Goal: Information Seeking & Learning: Learn about a topic

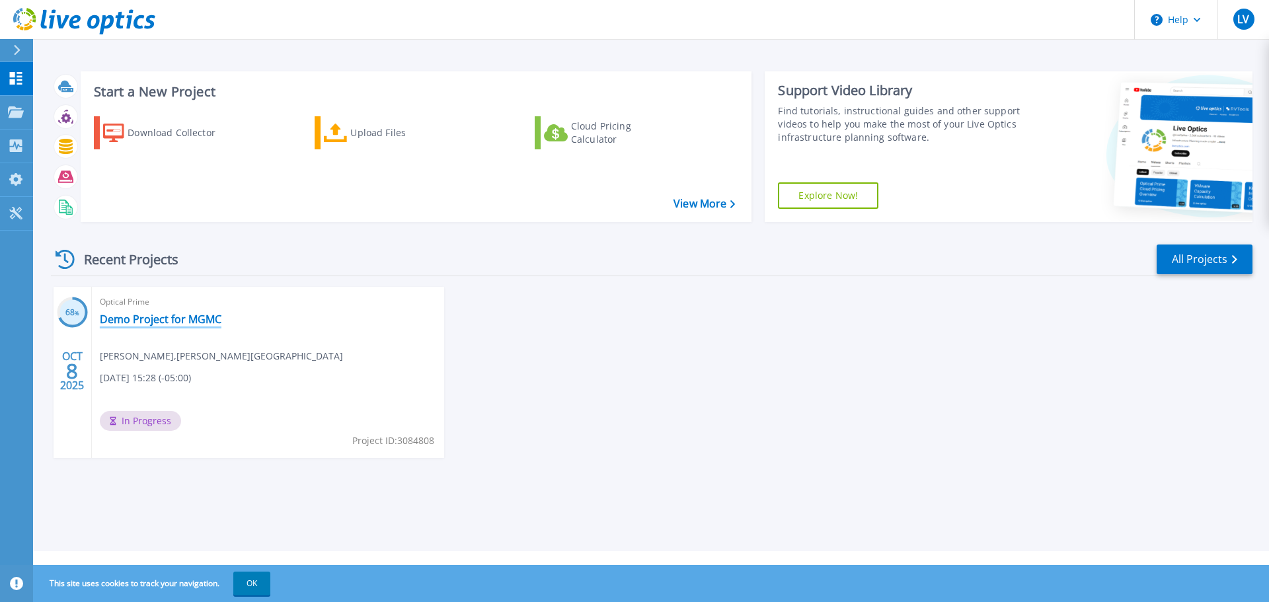
click at [127, 316] on link "Demo Project for MGMC" at bounding box center [161, 319] width 122 height 13
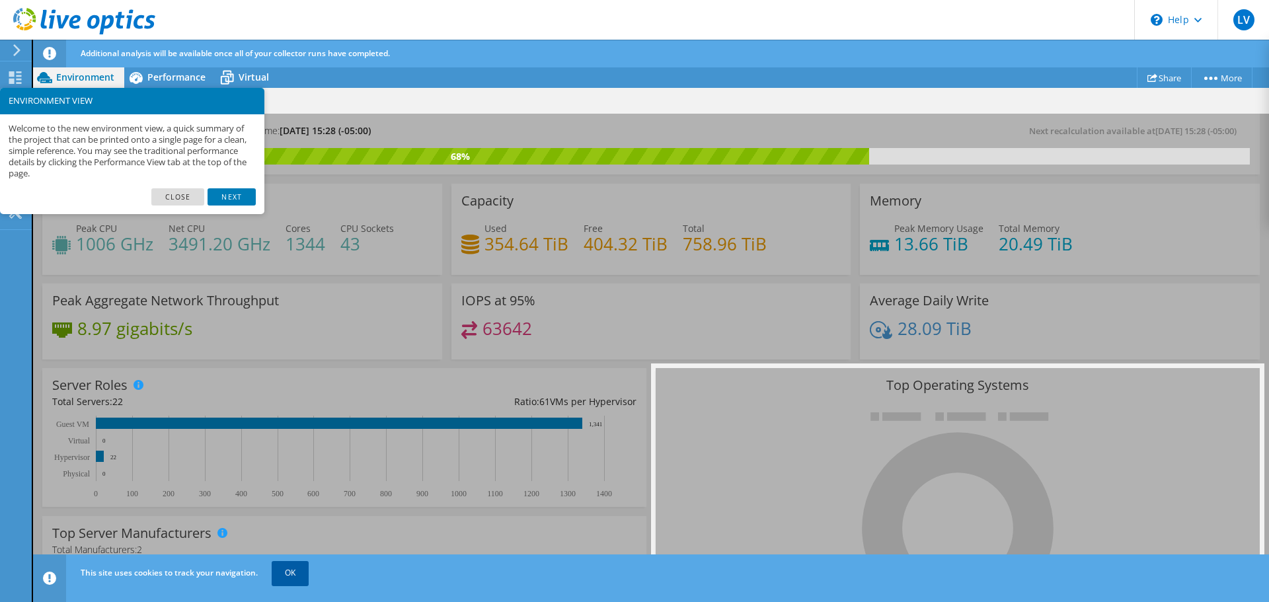
click at [280, 570] on link "OK" at bounding box center [290, 573] width 37 height 24
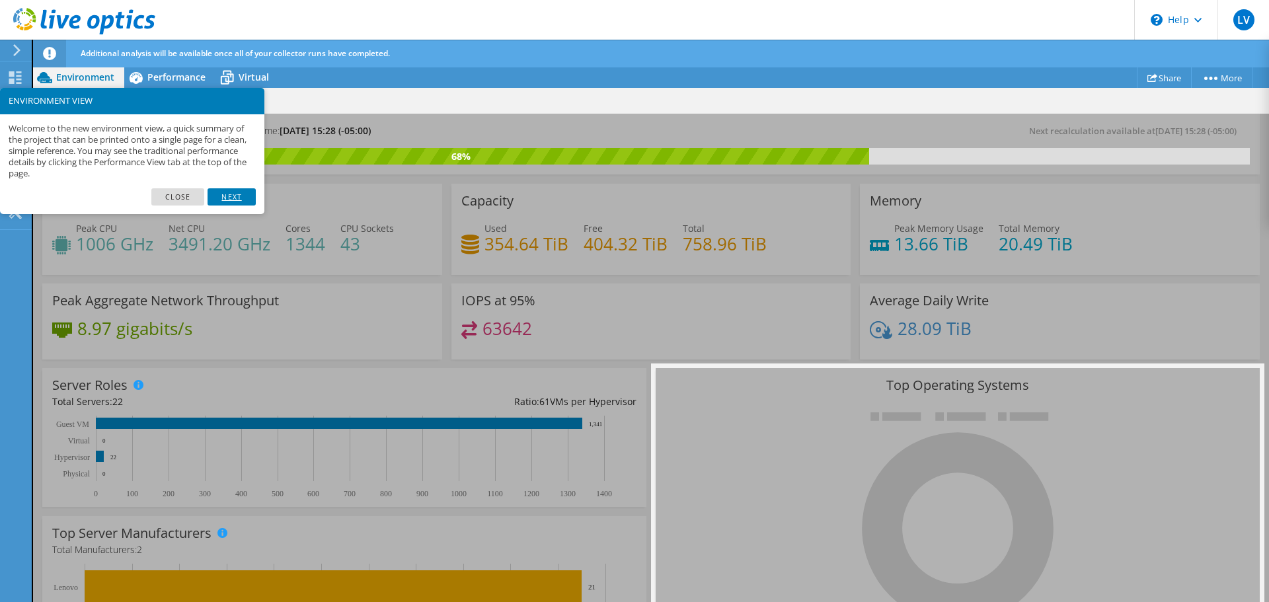
click at [228, 198] on link "Next" at bounding box center [232, 196] width 48 height 17
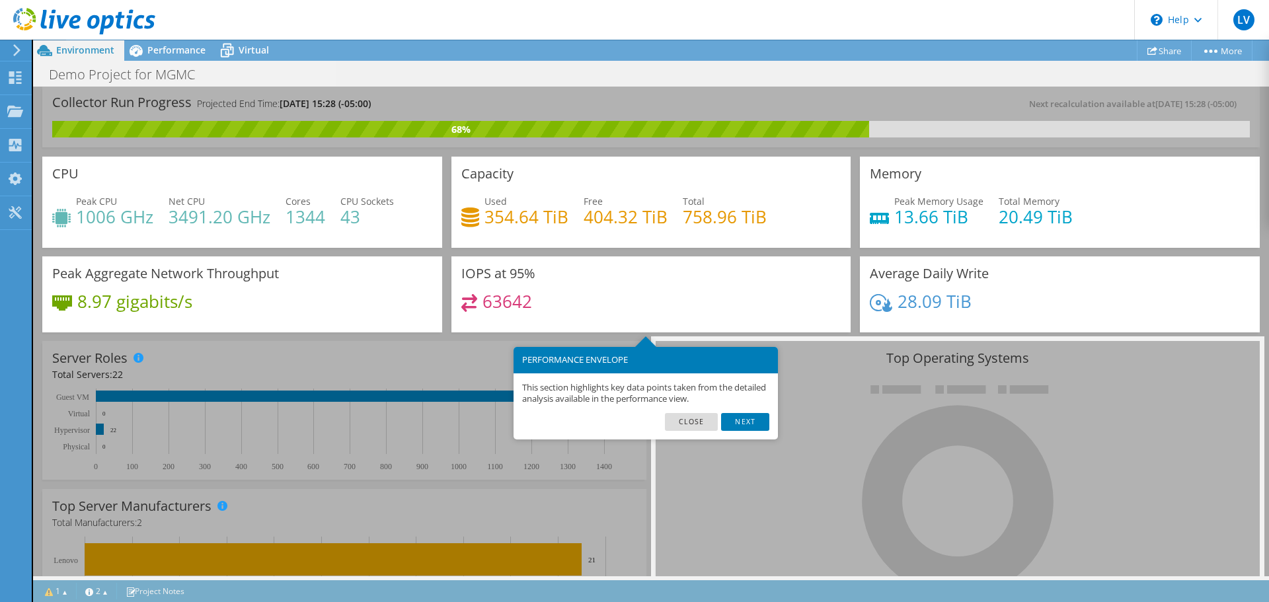
scroll to position [65, 0]
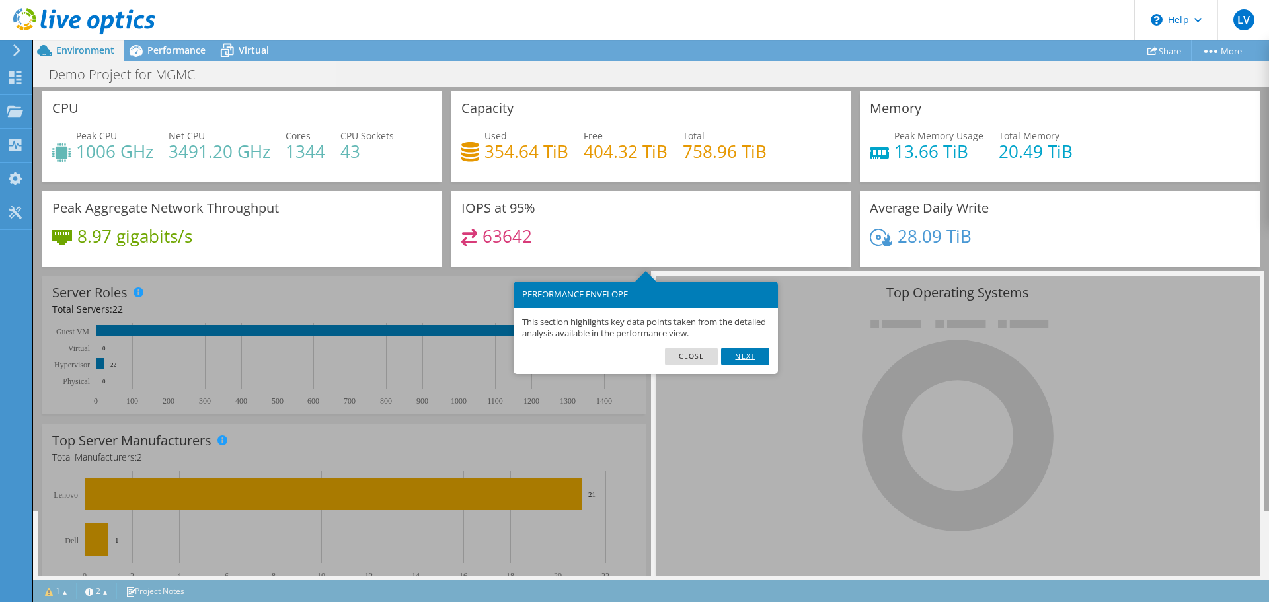
click at [750, 355] on link "Next" at bounding box center [745, 356] width 48 height 17
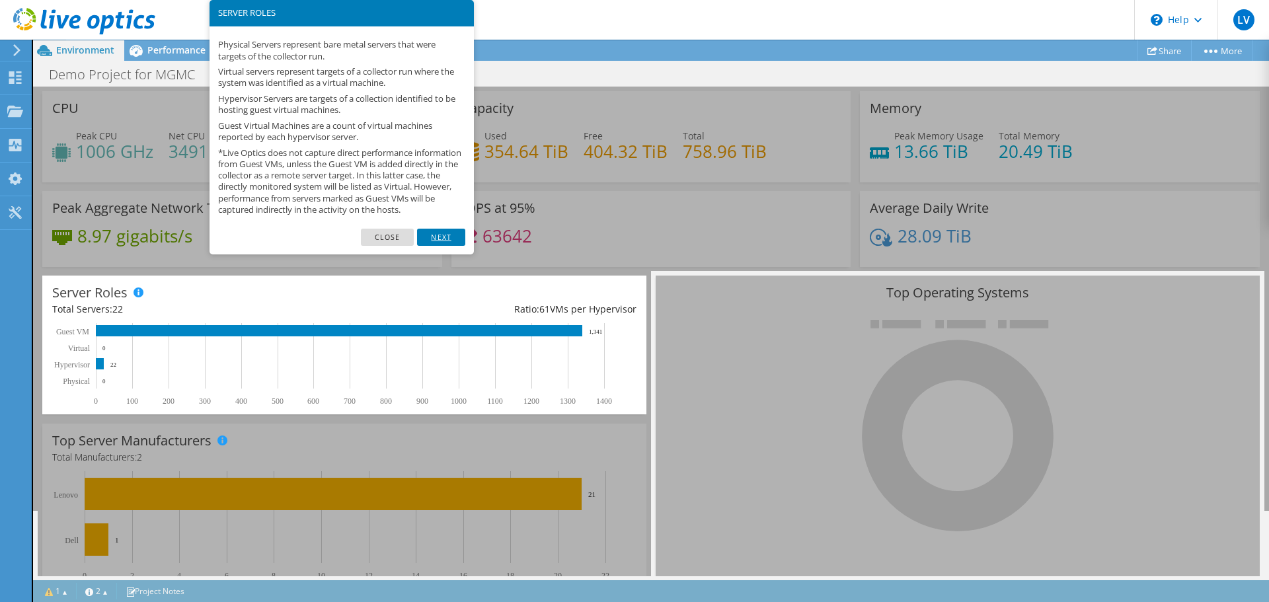
click at [434, 246] on link "Next" at bounding box center [441, 237] width 48 height 17
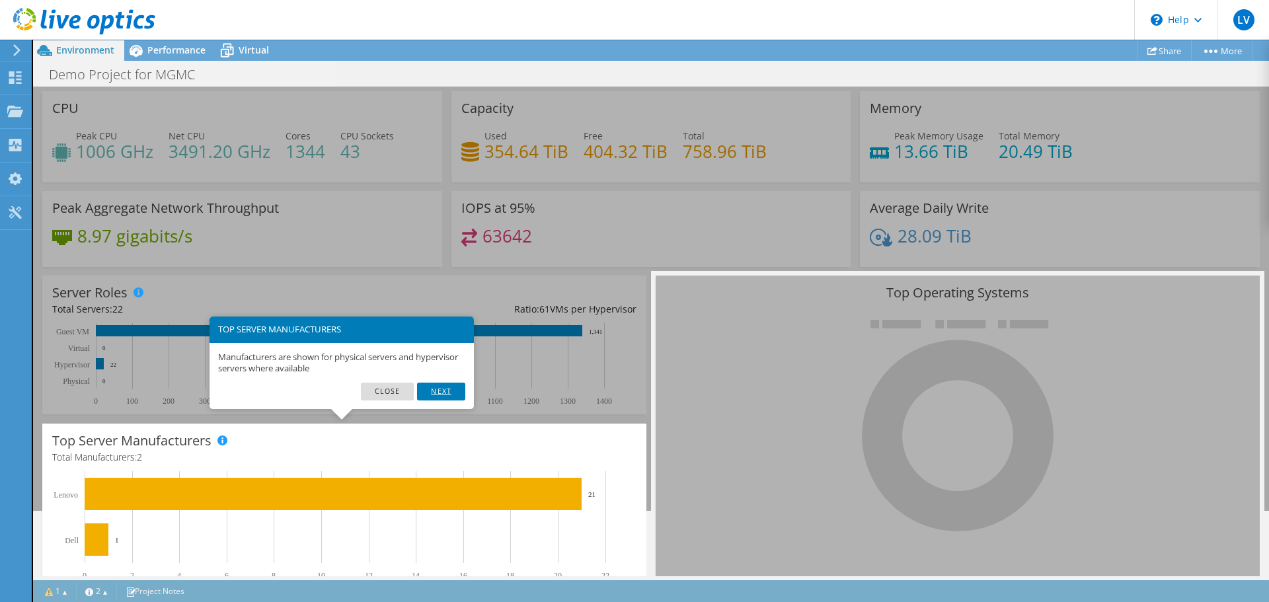
click at [432, 393] on link "Next" at bounding box center [441, 391] width 48 height 17
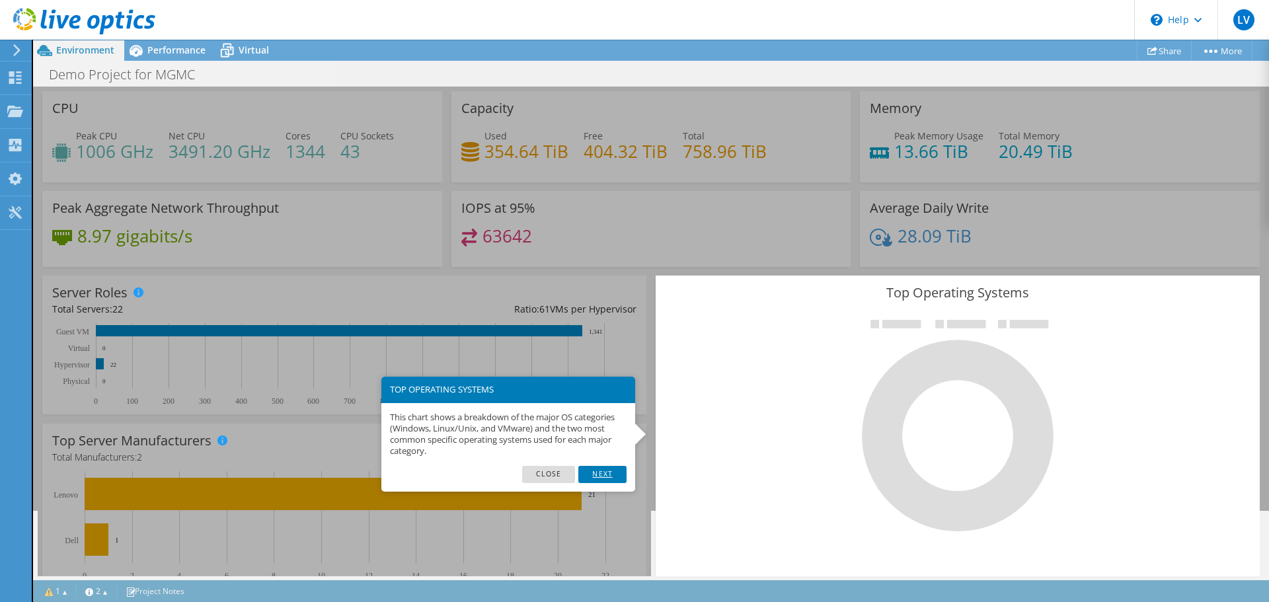
click at [615, 478] on link "Next" at bounding box center [602, 474] width 48 height 17
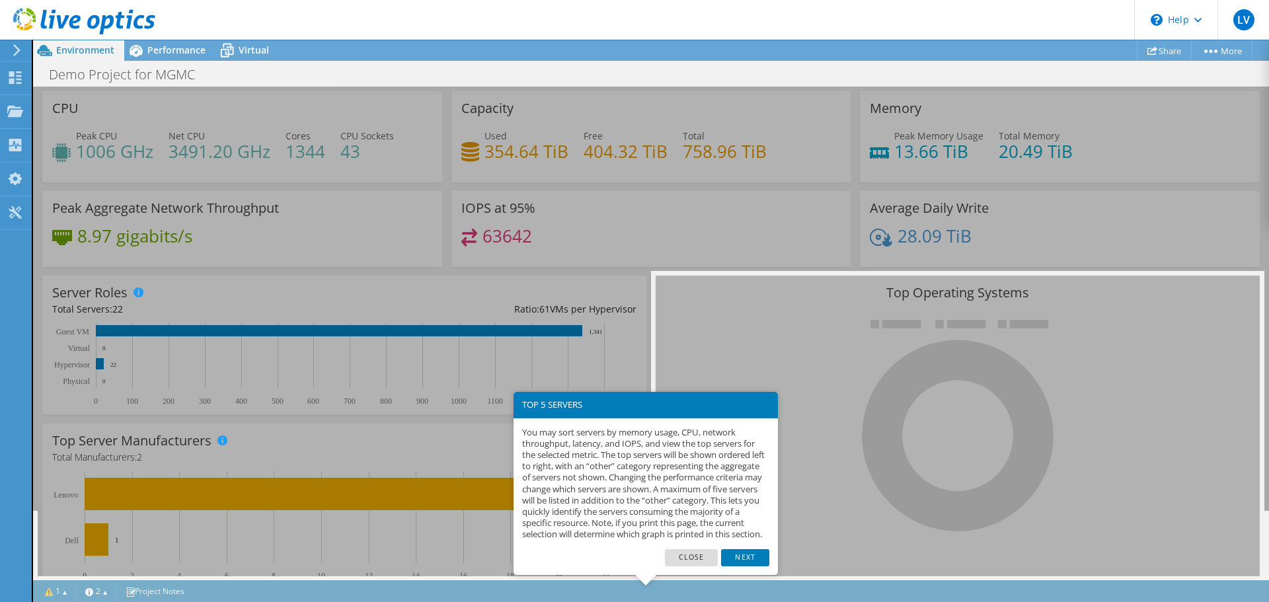
scroll to position [358, 0]
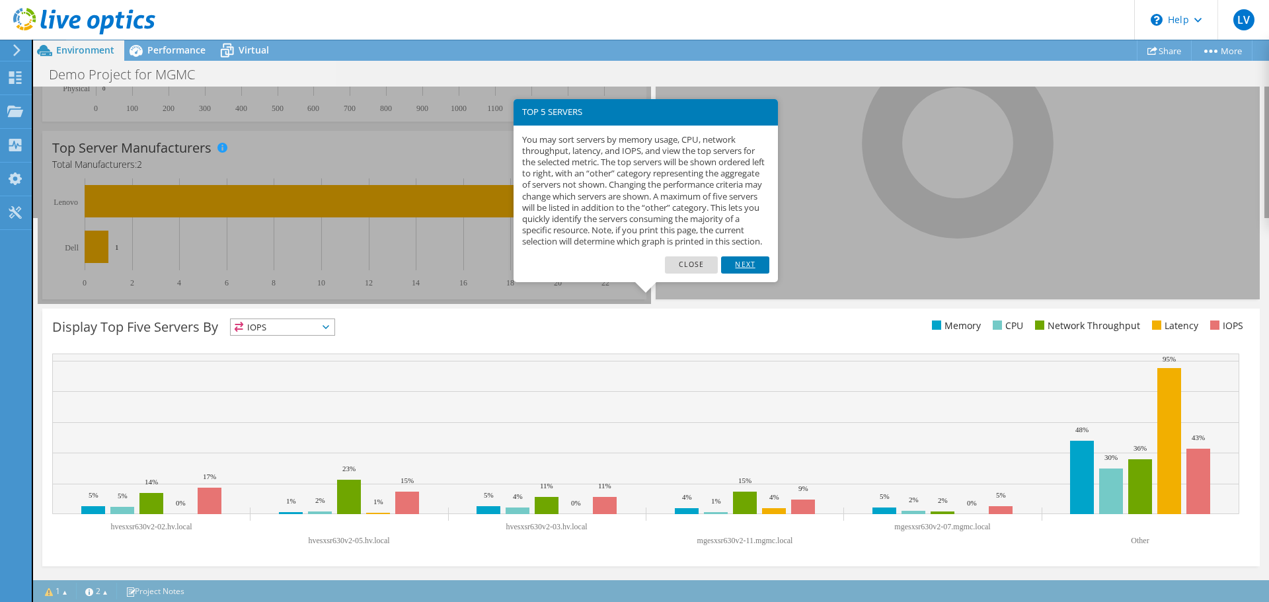
click at [738, 274] on link "Next" at bounding box center [745, 264] width 48 height 17
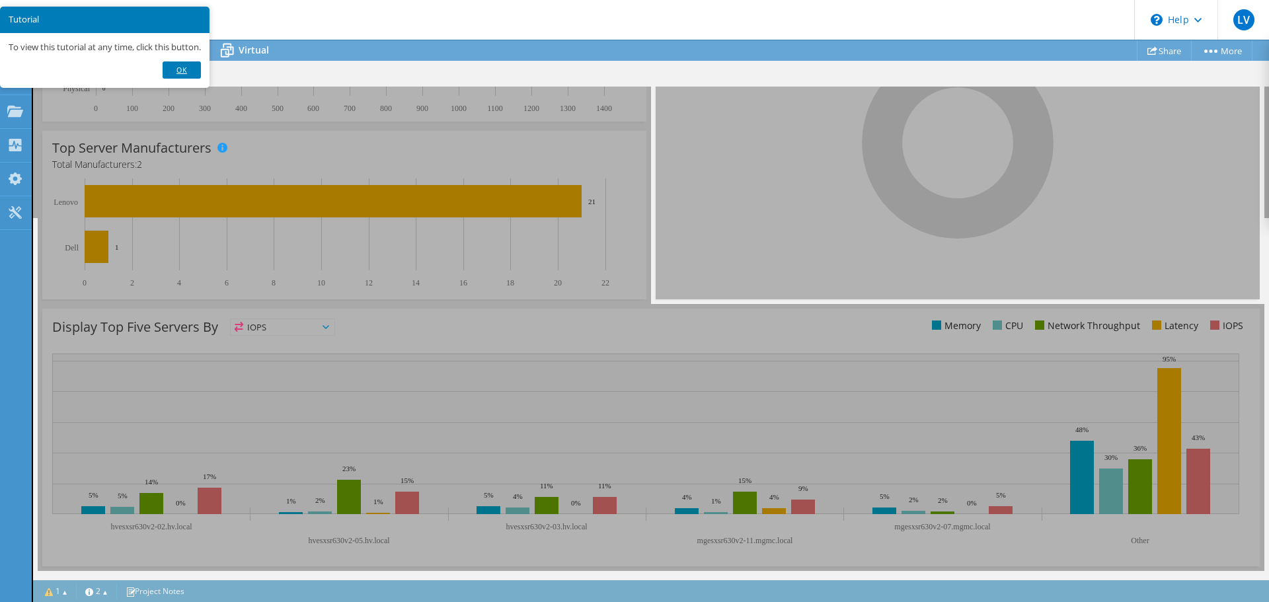
click at [185, 74] on link "Ok" at bounding box center [182, 69] width 38 height 17
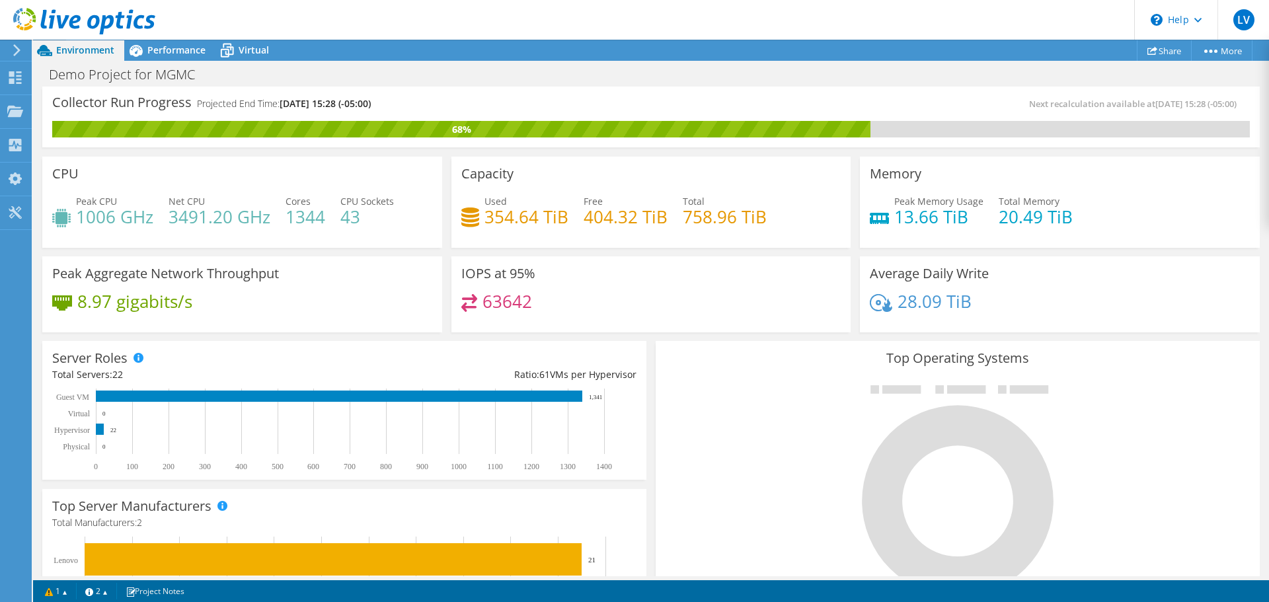
scroll to position [432, 0]
click at [172, 53] on span "Performance" at bounding box center [176, 50] width 58 height 13
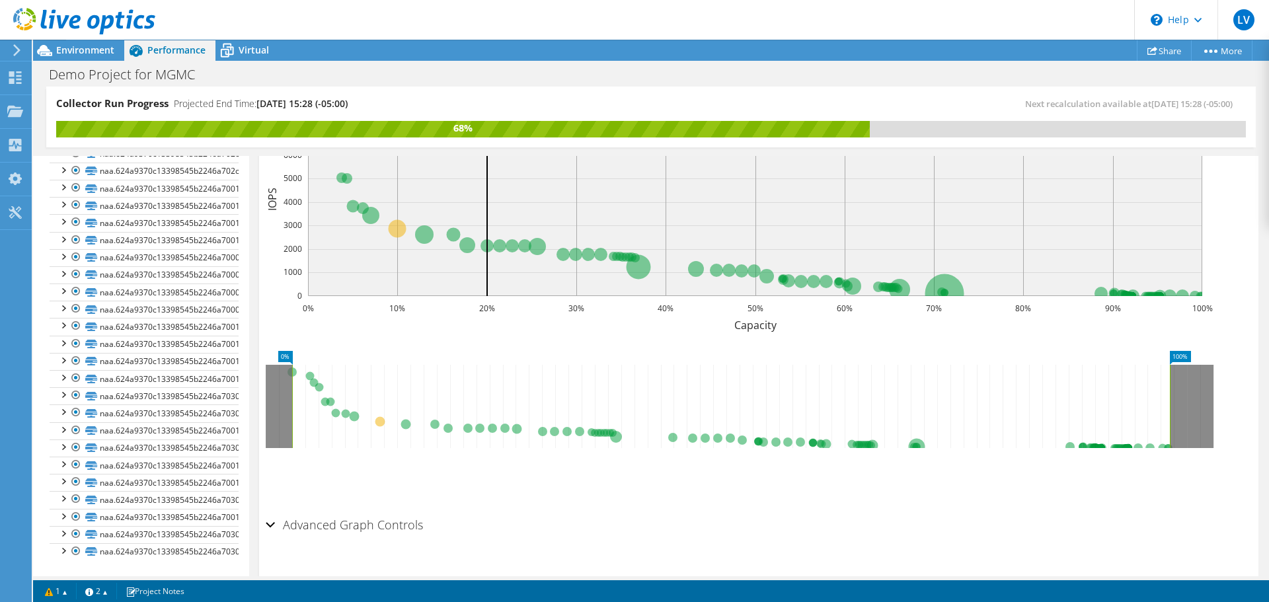
scroll to position [2274, 0]
click at [230, 48] on icon at bounding box center [227, 51] width 13 height 11
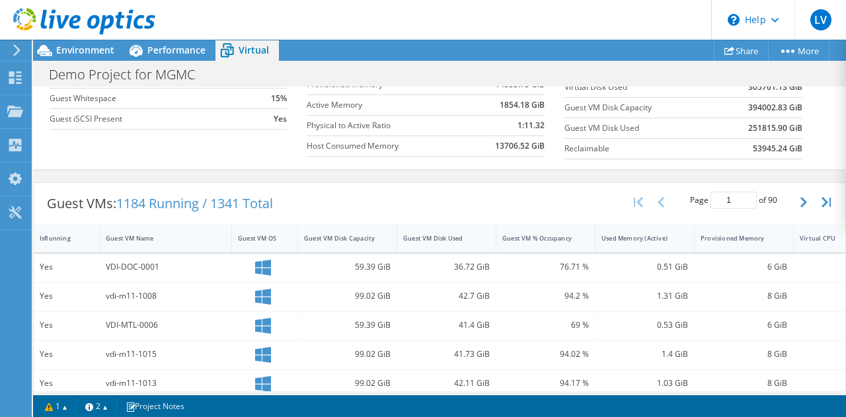
scroll to position [0, 0]
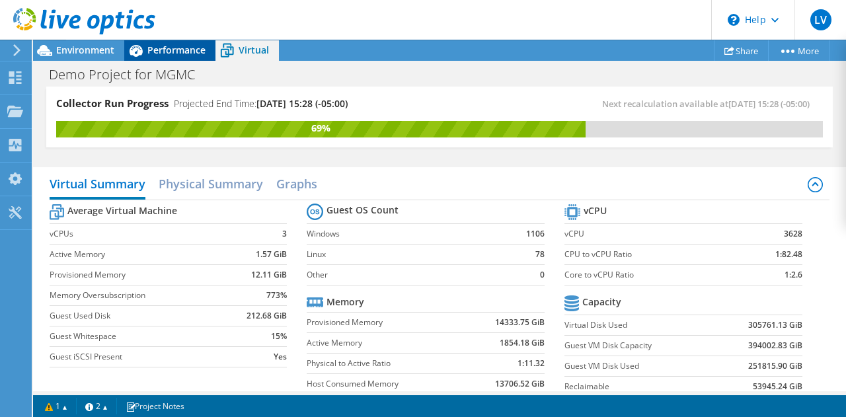
click at [150, 52] on span "Performance" at bounding box center [176, 50] width 58 height 13
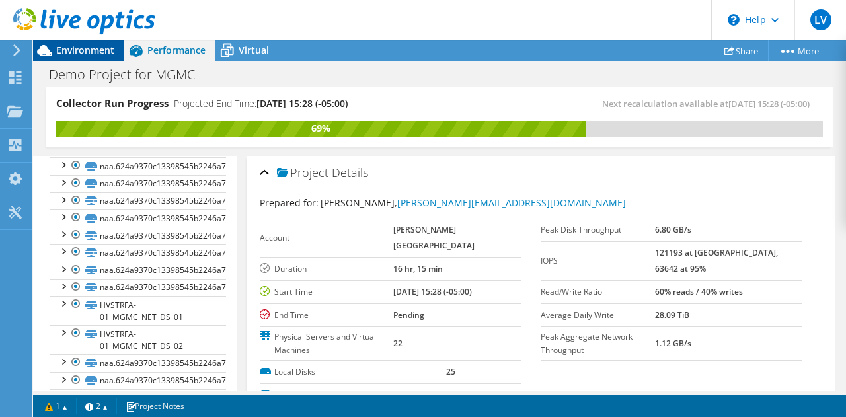
click at [81, 52] on span "Environment" at bounding box center [85, 50] width 58 height 13
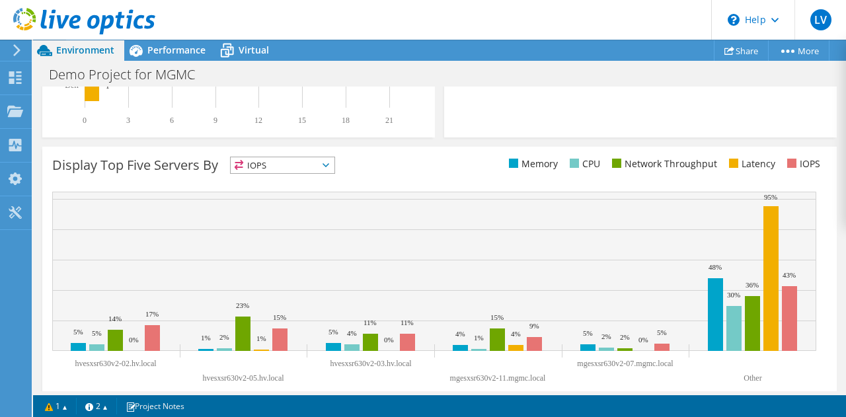
scroll to position [578, 0]
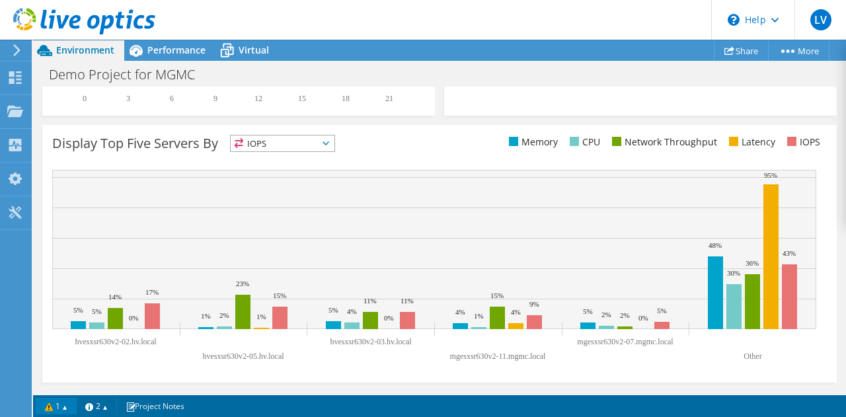
click at [70, 407] on link "1" at bounding box center [56, 406] width 41 height 17
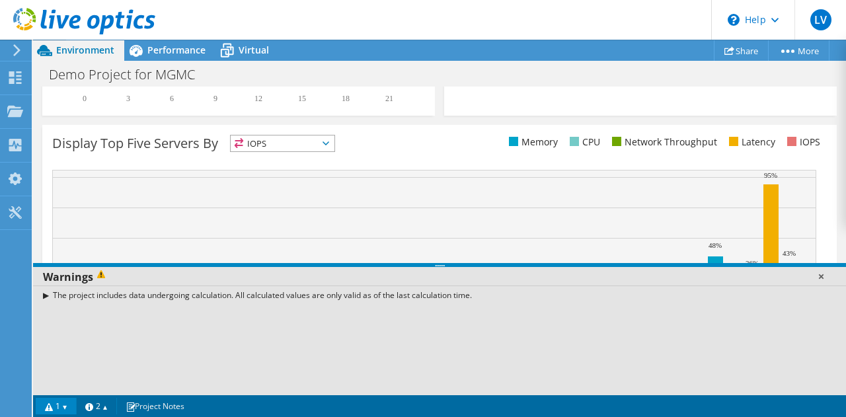
click at [823, 276] on link at bounding box center [820, 276] width 13 height 13
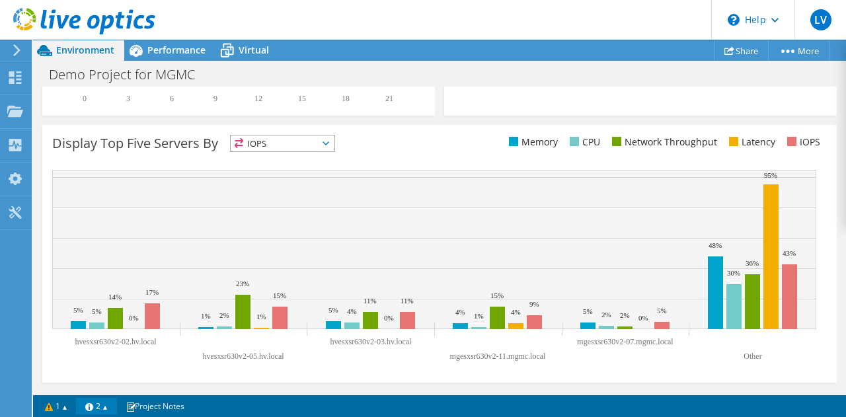
click at [115, 408] on link "2" at bounding box center [96, 406] width 41 height 17
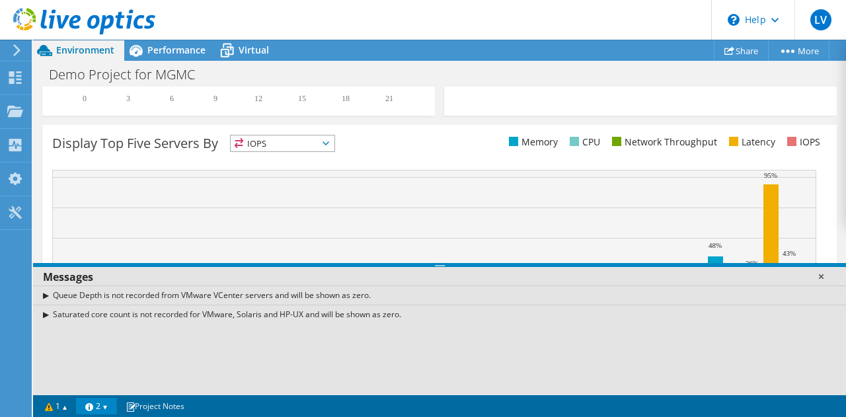
click at [822, 276] on link at bounding box center [820, 276] width 13 height 13
